Goal: Transaction & Acquisition: Purchase product/service

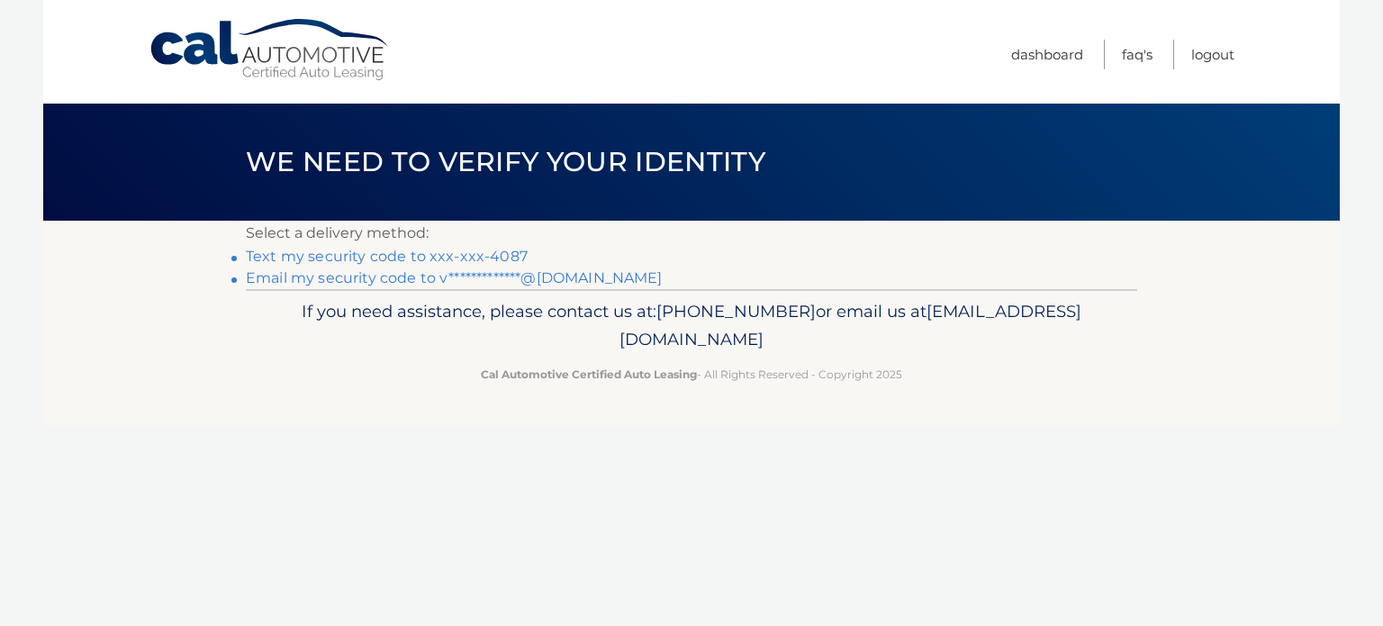
click at [491, 255] on link "Text my security code to xxx-xxx-4087" at bounding box center [387, 256] width 282 height 17
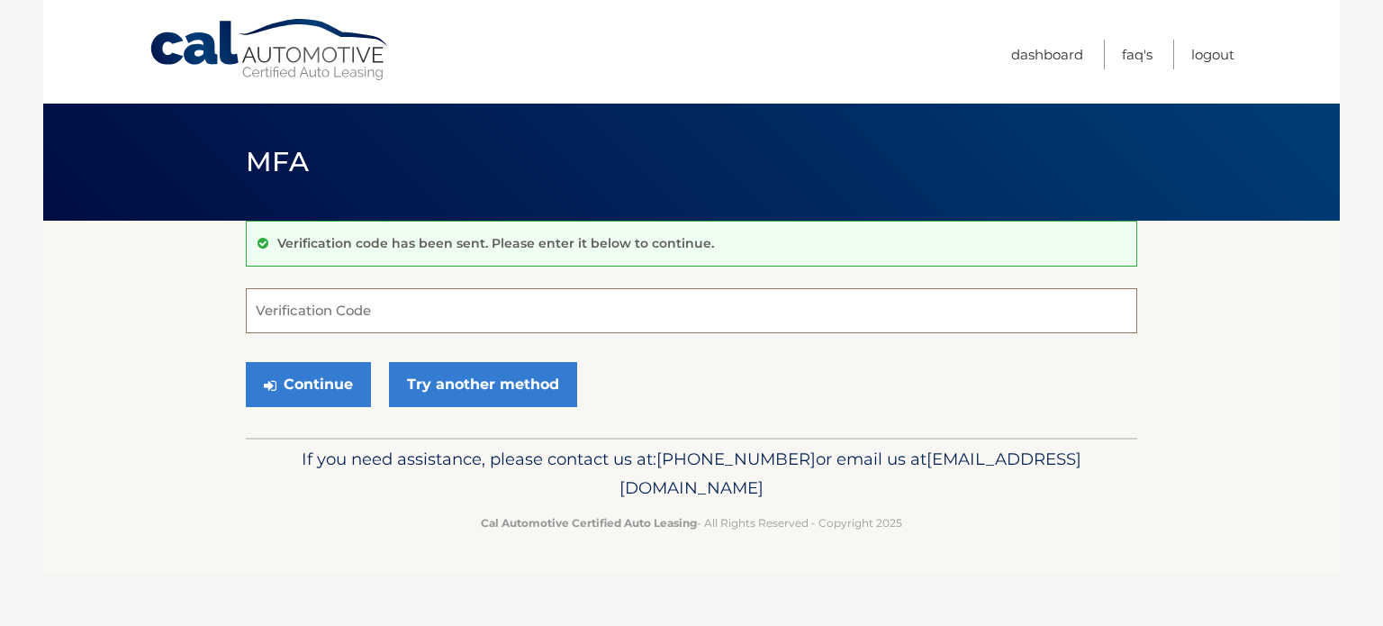
click at [482, 309] on input "Verification Code" at bounding box center [692, 310] width 892 height 45
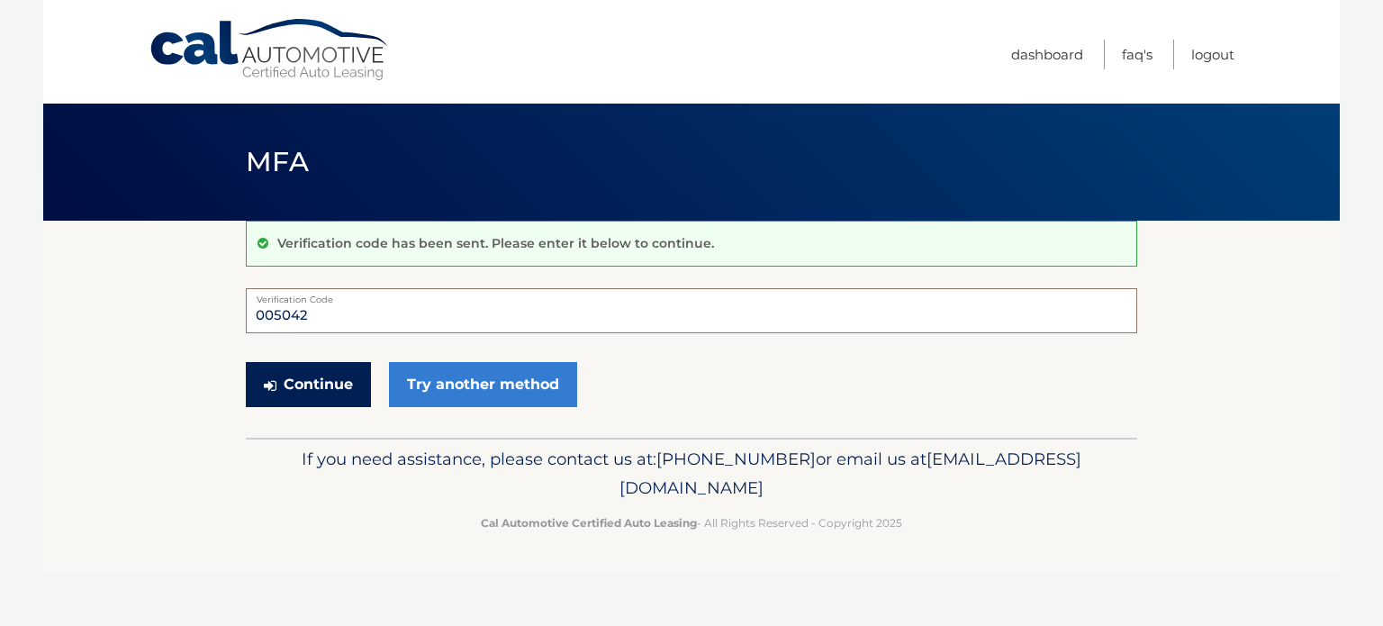
type input "005042"
click at [314, 395] on button "Continue" at bounding box center [308, 384] width 125 height 45
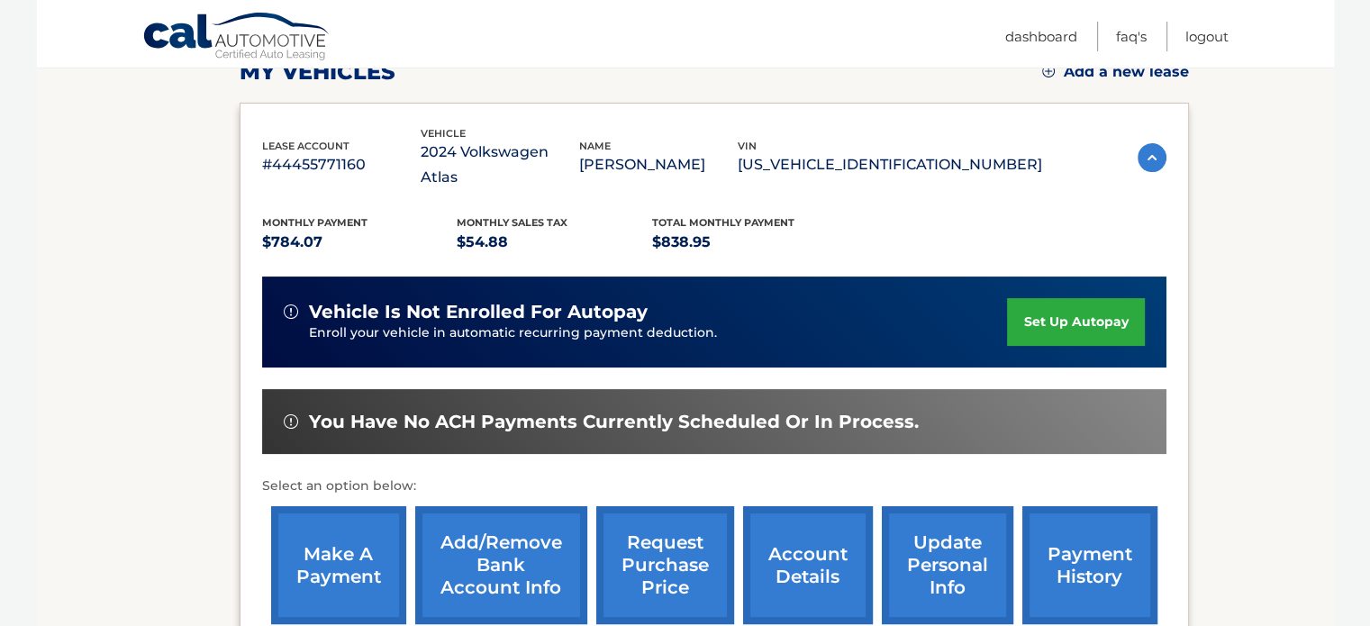
scroll to position [360, 0]
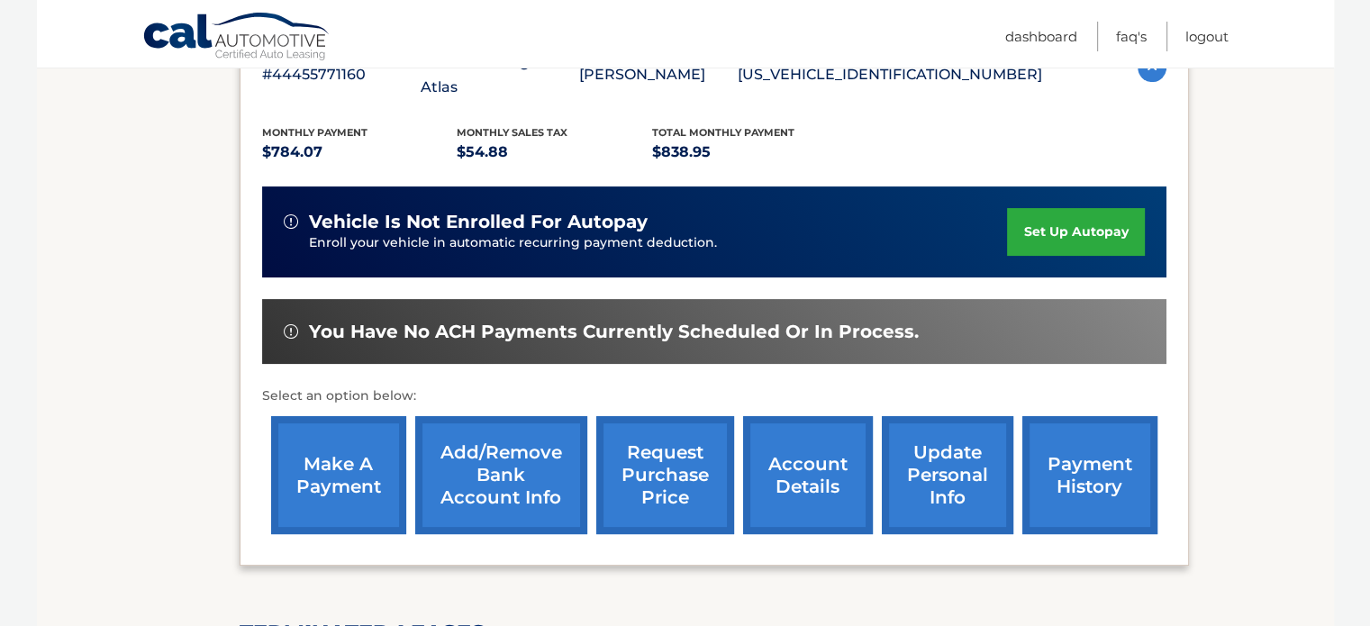
click at [333, 446] on link "make a payment" at bounding box center [338, 475] width 135 height 118
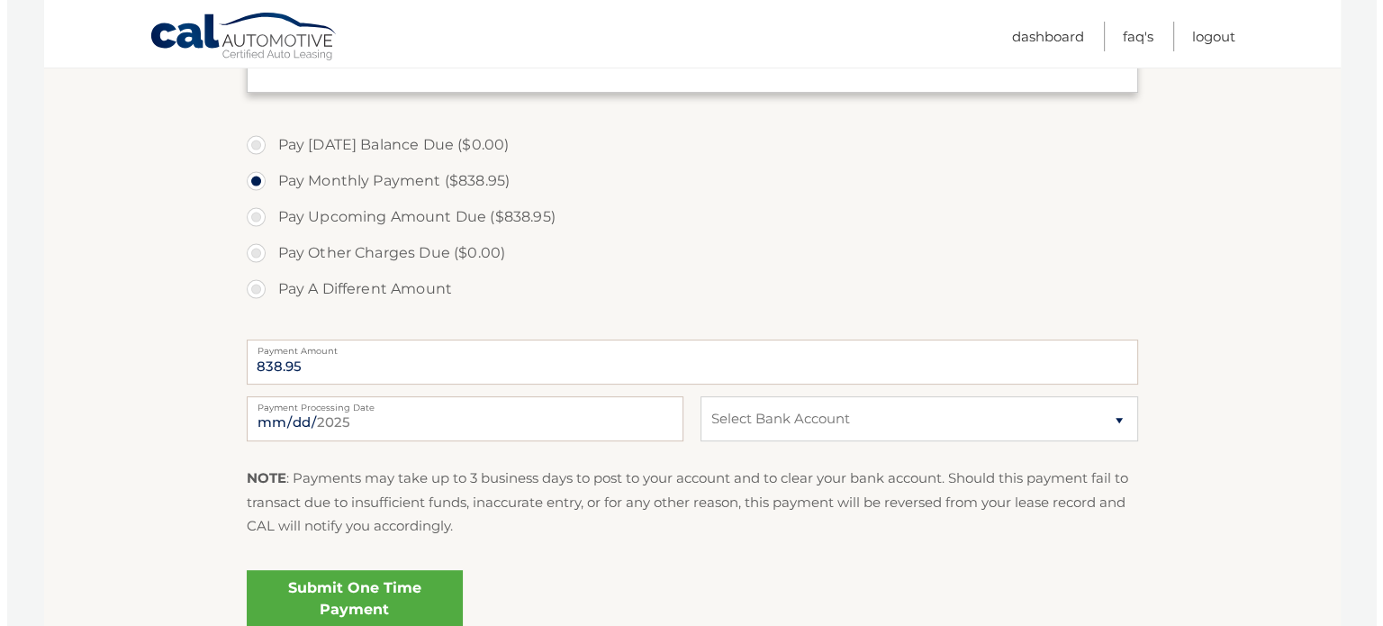
scroll to position [540, 0]
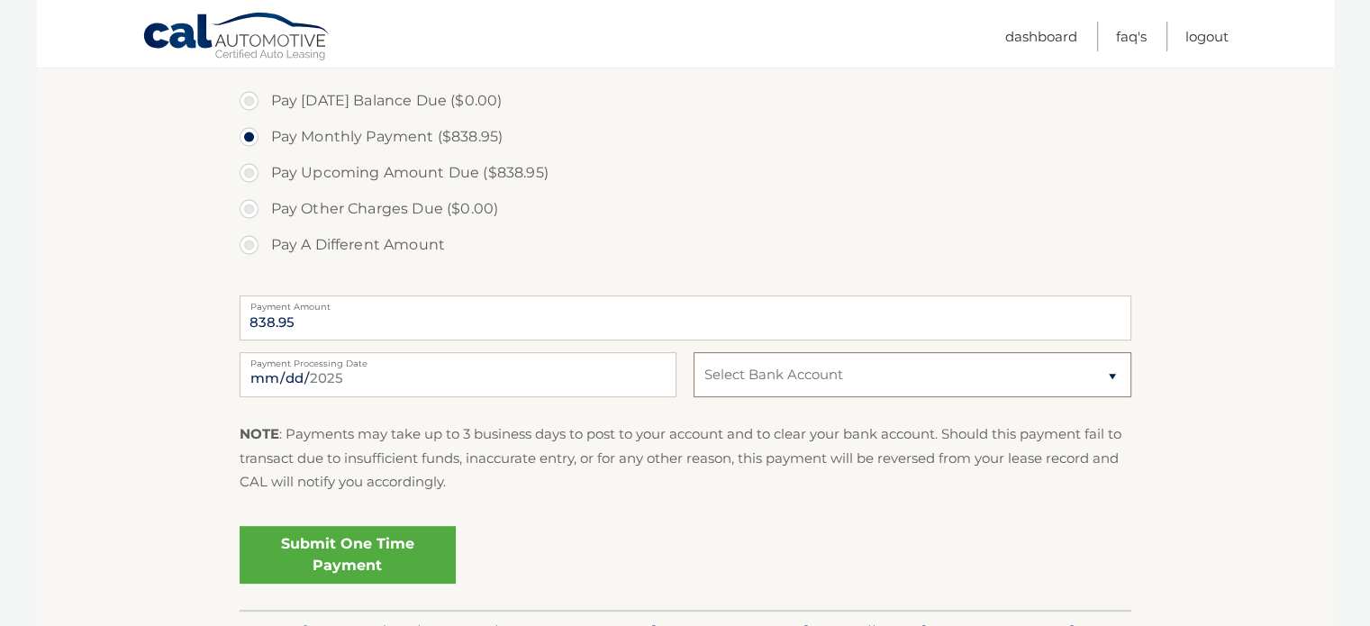
click at [1113, 376] on select "Select Bank Account Checking JPMORGAN CHASE BANK, NA *****8953 Checking JPMORGA…" at bounding box center [911, 374] width 437 height 45
select select "MzE0MzZmMWYtZmJmZS00YTMxLTk3NmMtNGY0YmY3NjVkYTc1"
click at [693, 352] on select "Select Bank Account Checking JPMORGAN CHASE BANK, NA *****8953 Checking JPMORGA…" at bounding box center [911, 374] width 437 height 45
click at [387, 548] on link "Submit One Time Payment" at bounding box center [348, 555] width 216 height 58
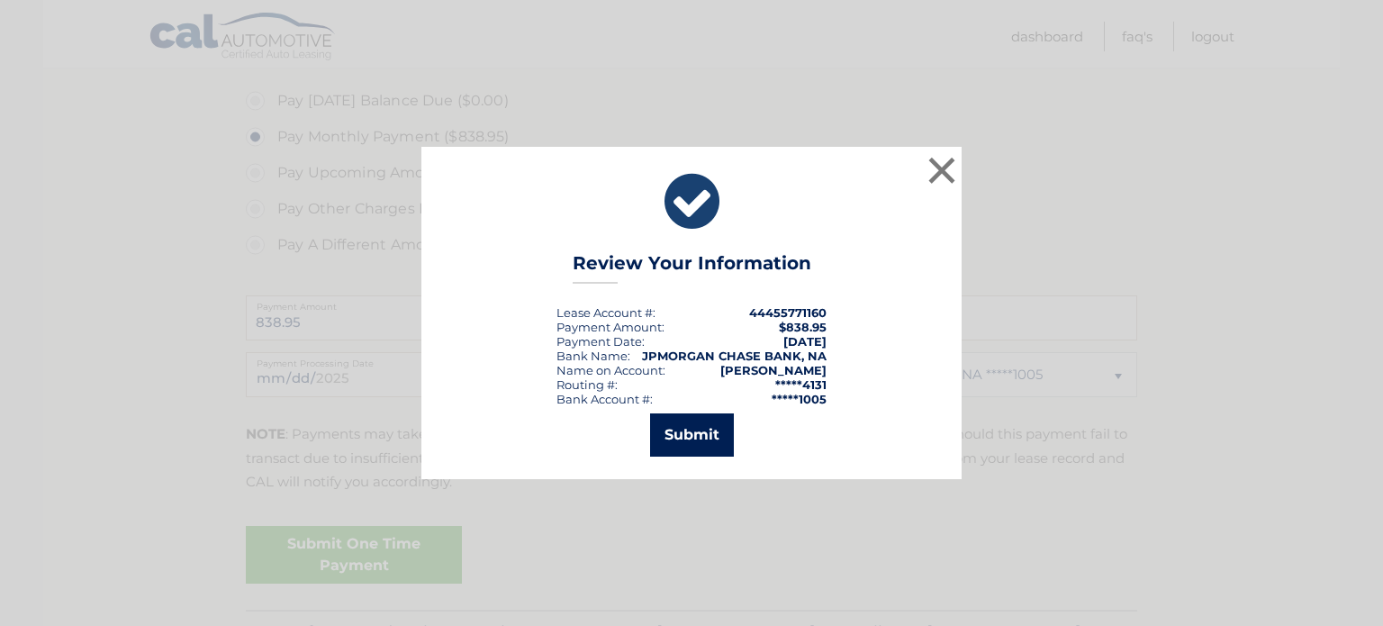
click at [701, 435] on button "Submit" at bounding box center [692, 434] width 84 height 43
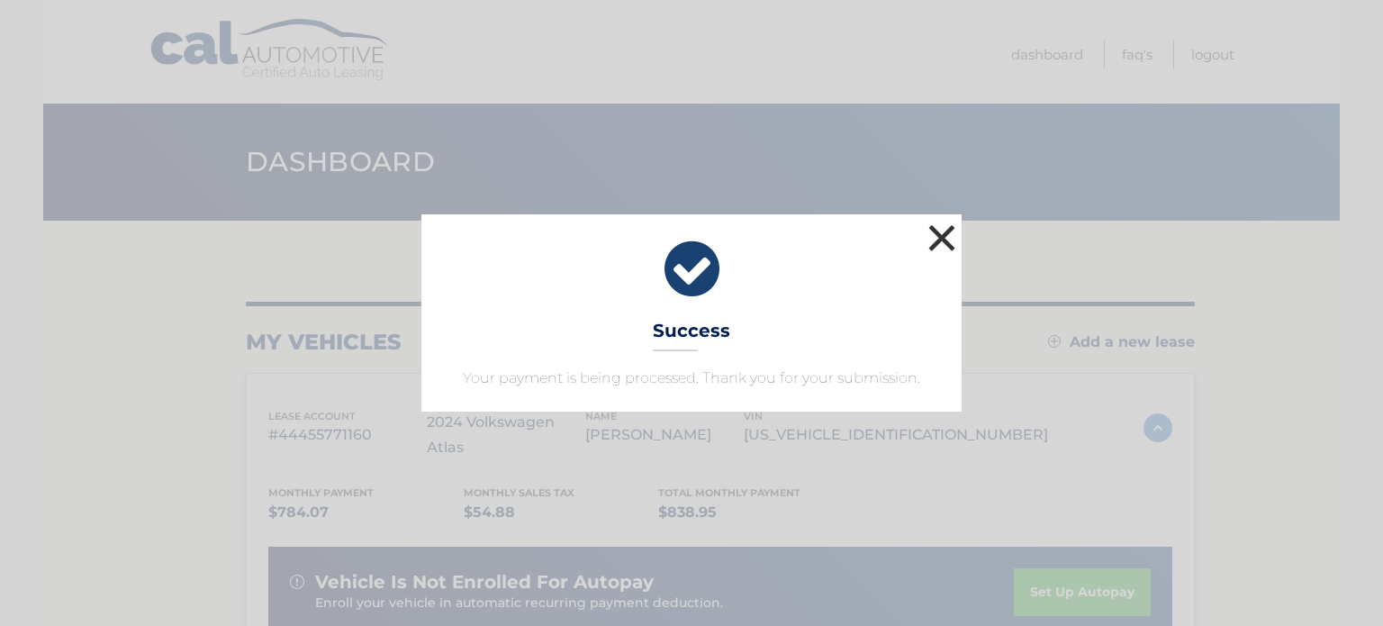
click at [940, 240] on button "×" at bounding box center [942, 238] width 36 height 36
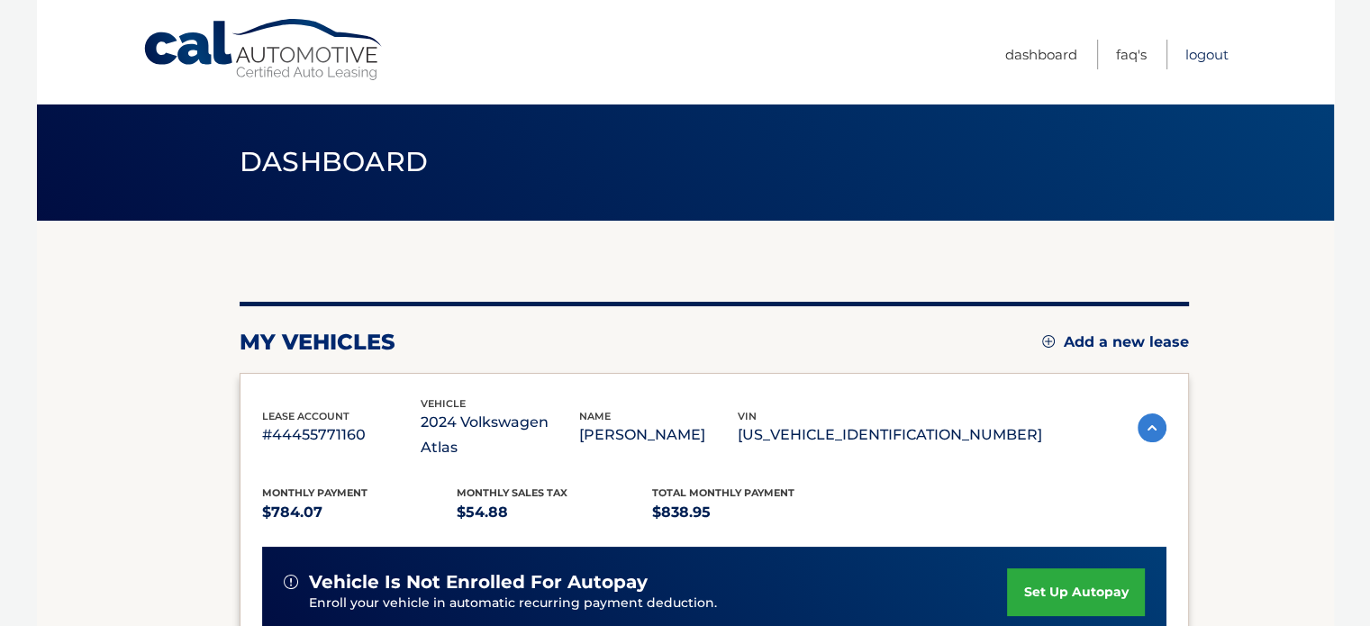
click at [1197, 50] on link "Logout" at bounding box center [1206, 55] width 43 height 30
